Goal: Navigation & Orientation: Find specific page/section

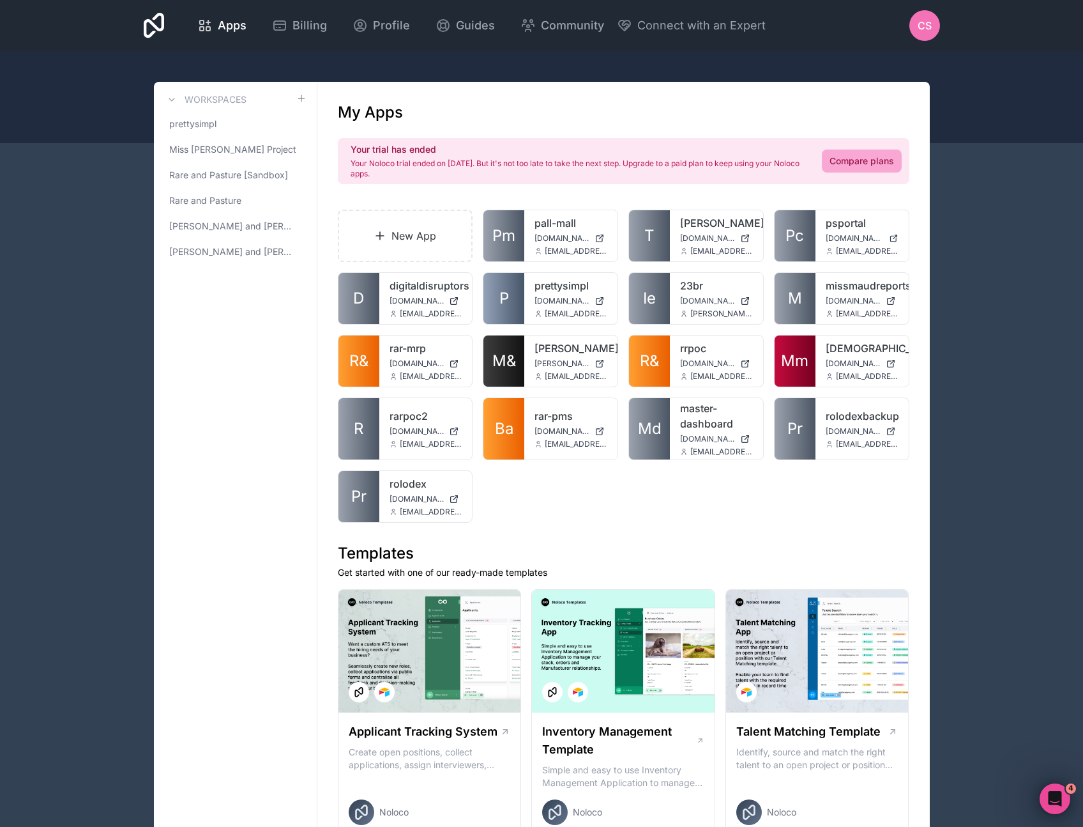
click at [920, 24] on span "CS" at bounding box center [925, 25] width 14 height 15
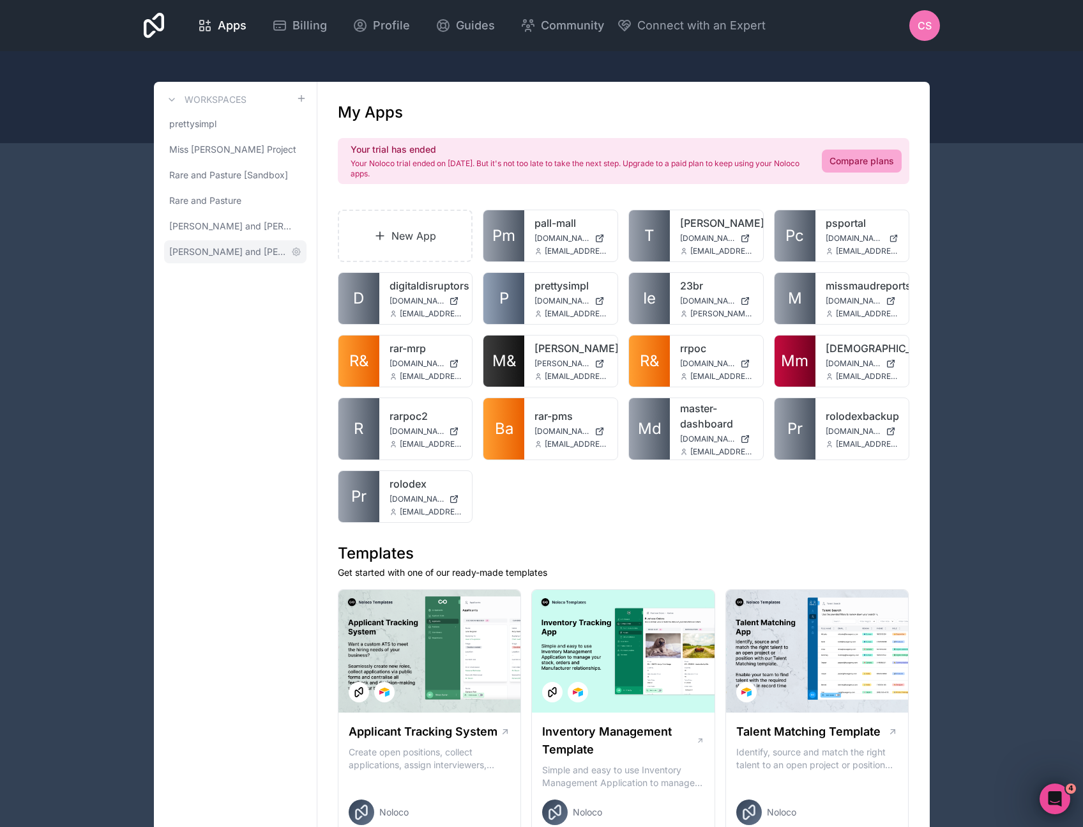
click at [222, 246] on span "[PERSON_NAME] and [PERSON_NAME]" at bounding box center [227, 251] width 117 height 13
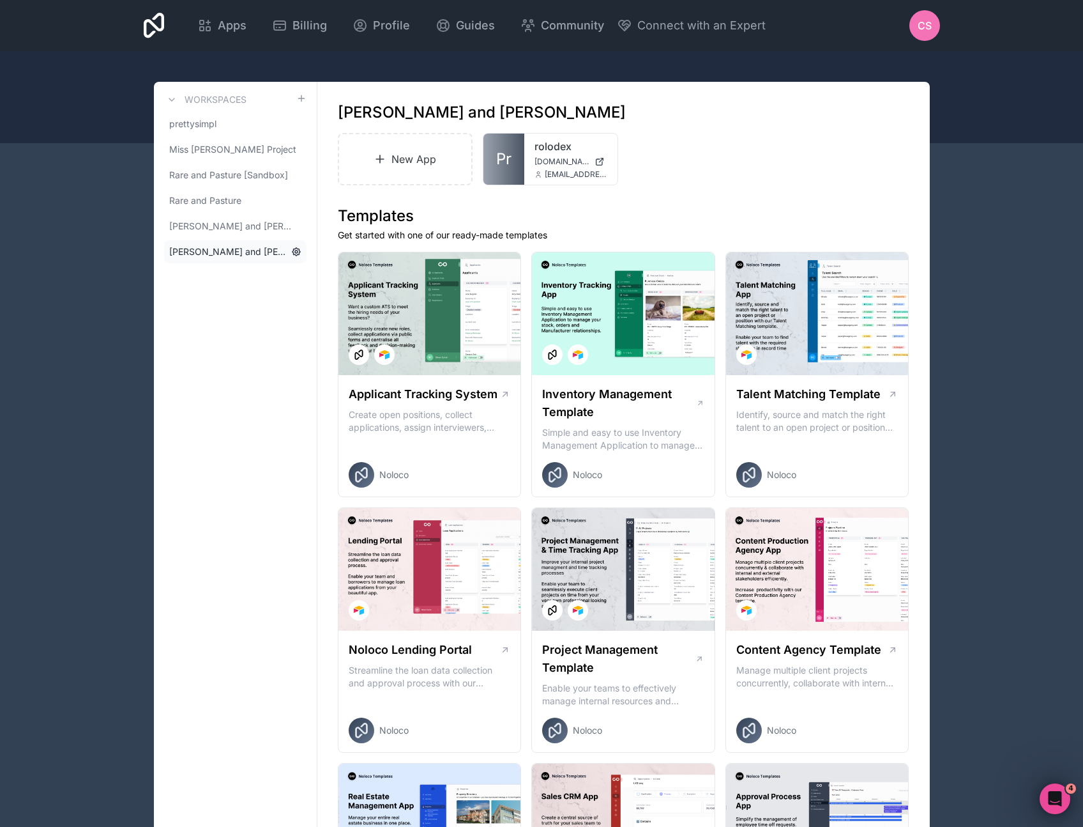
click at [294, 250] on icon at bounding box center [296, 252] width 10 height 10
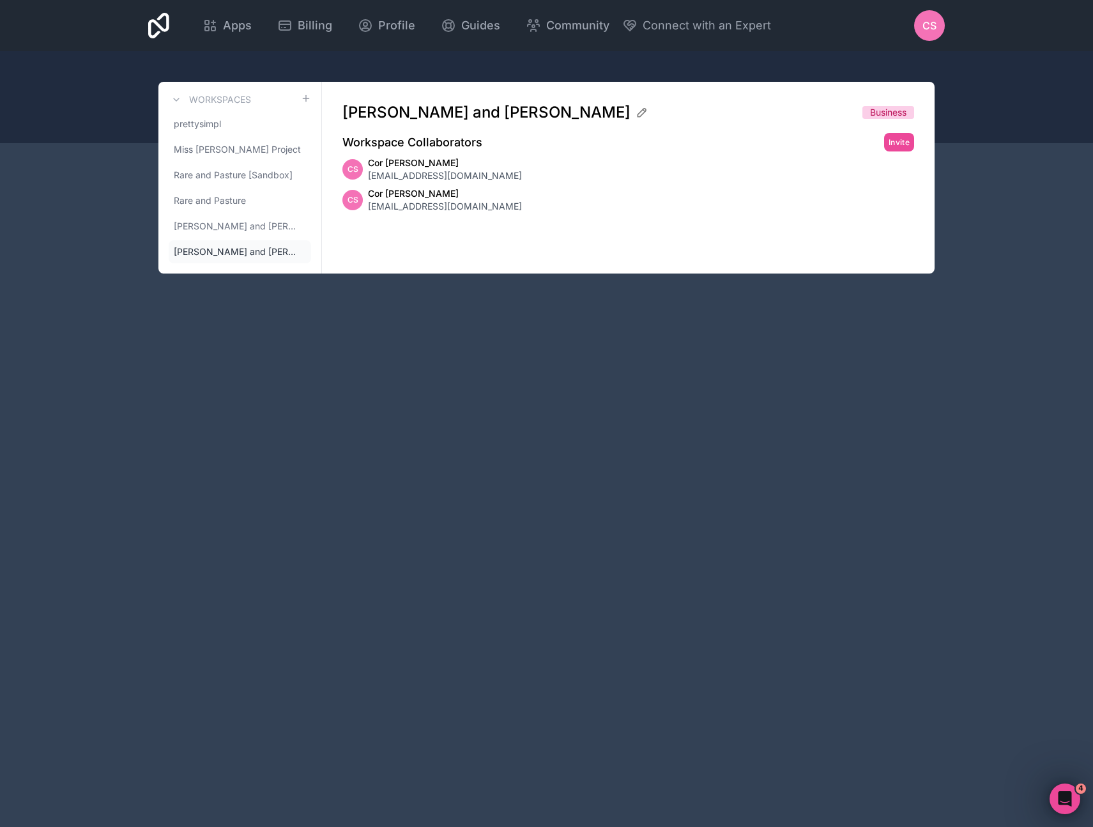
click at [599, 427] on div "Apps Billing Profile Guides Community Connect with an Expert CS Billing Profile…" at bounding box center [546, 413] width 1093 height 827
click at [211, 251] on span "[PERSON_NAME] and [PERSON_NAME]" at bounding box center [232, 251] width 117 height 13
click at [302, 252] on icon at bounding box center [301, 251] width 3 height 3
click at [299, 250] on icon at bounding box center [301, 252] width 10 height 10
click at [167, 243] on div "Workspaces prettysimpl Miss [PERSON_NAME] Project Rare and Pasture [Sandbox] Ra…" at bounding box center [240, 178] width 164 height 192
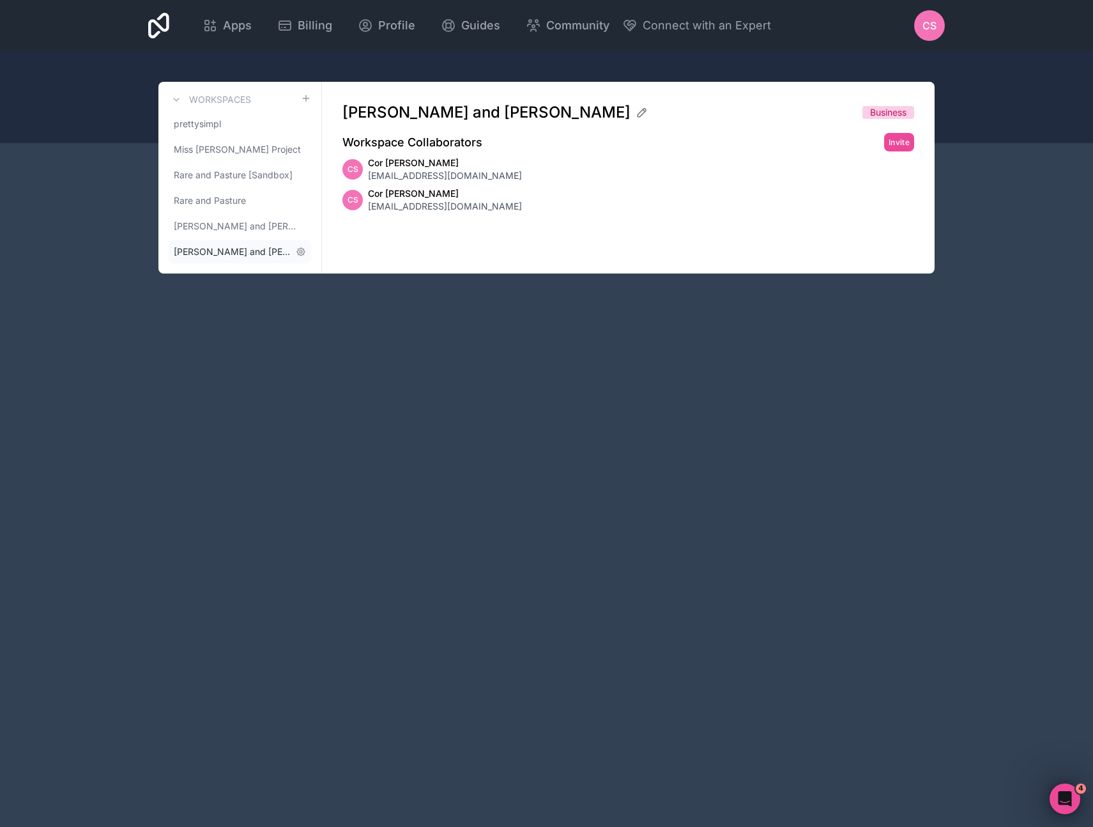
click at [213, 251] on span "[PERSON_NAME] and [PERSON_NAME]" at bounding box center [232, 251] width 117 height 13
click at [231, 20] on span "Apps" at bounding box center [237, 26] width 29 height 18
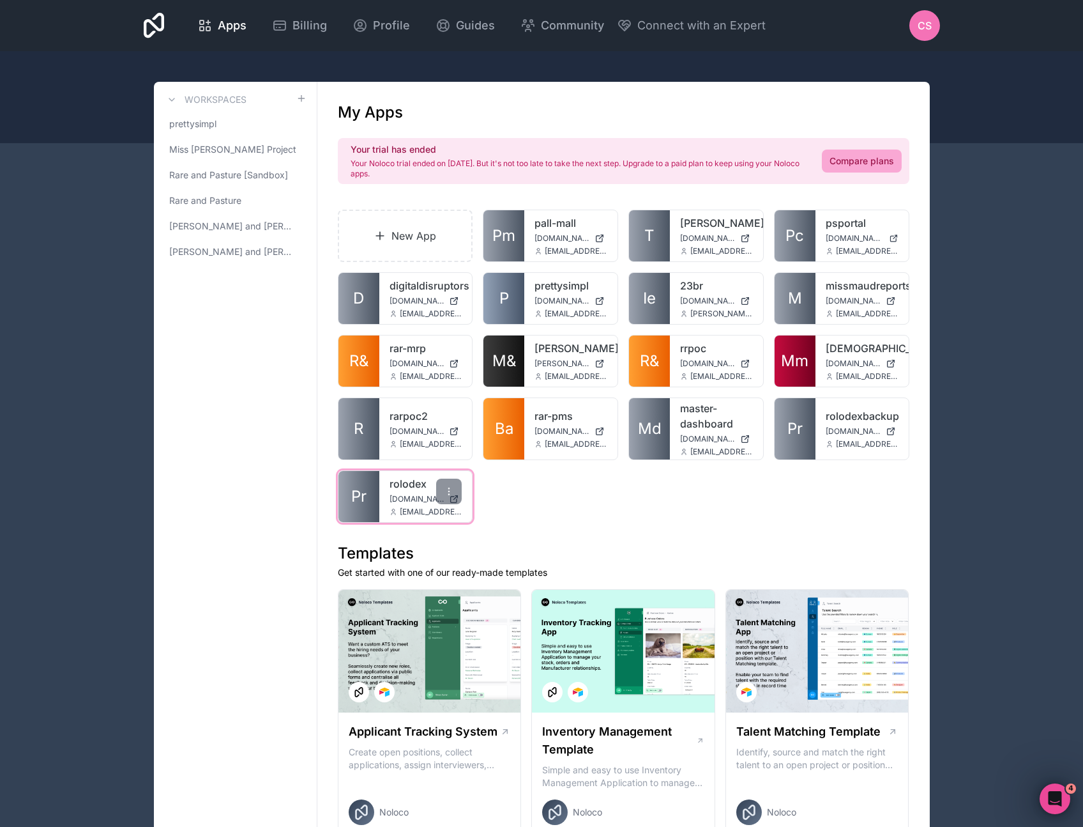
click at [376, 494] on link "Pr" at bounding box center [359, 496] width 41 height 51
